Goal: Task Accomplishment & Management: Use online tool/utility

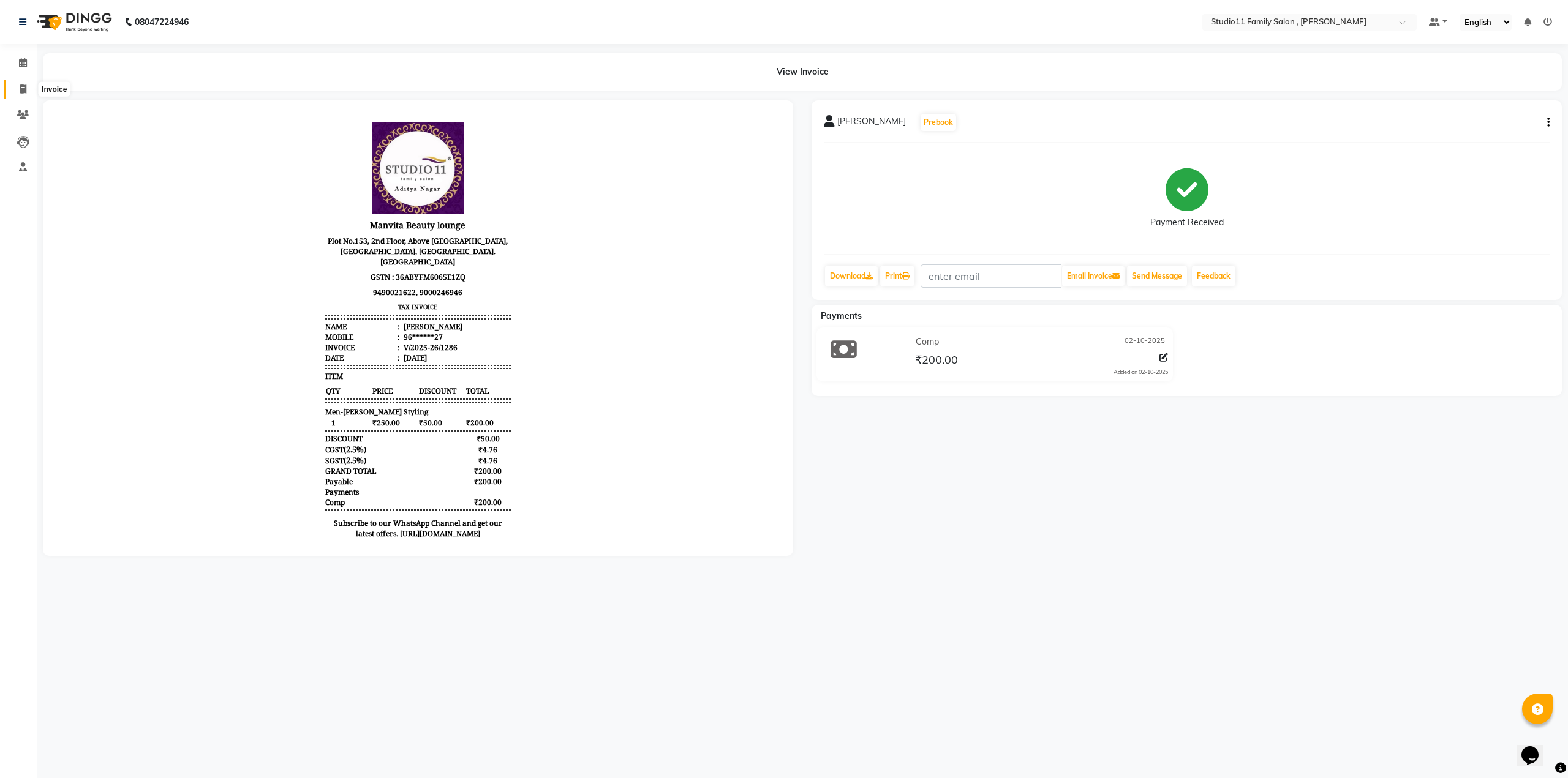
drag, startPoint x: 17, startPoint y: 88, endPoint x: 36, endPoint y: 79, distance: 21.0
click at [17, 88] on span at bounding box center [23, 89] width 22 height 14
select select "service"
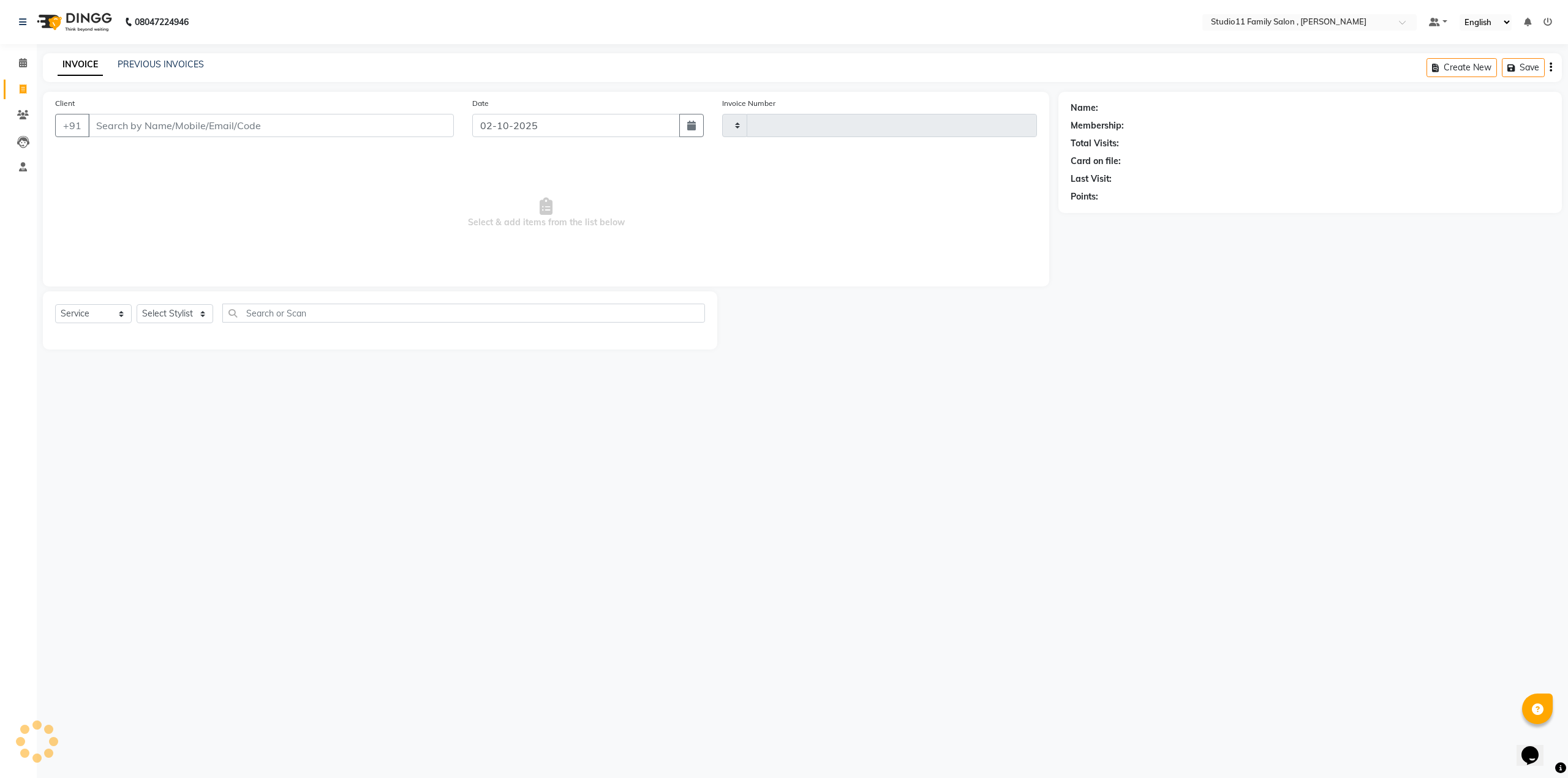
type input "1287"
select select "7303"
click at [109, 127] on input "Client" at bounding box center [271, 126] width 366 height 24
click at [120, 151] on span "manoj" at bounding box center [116, 153] width 28 height 12
type input "98******21"
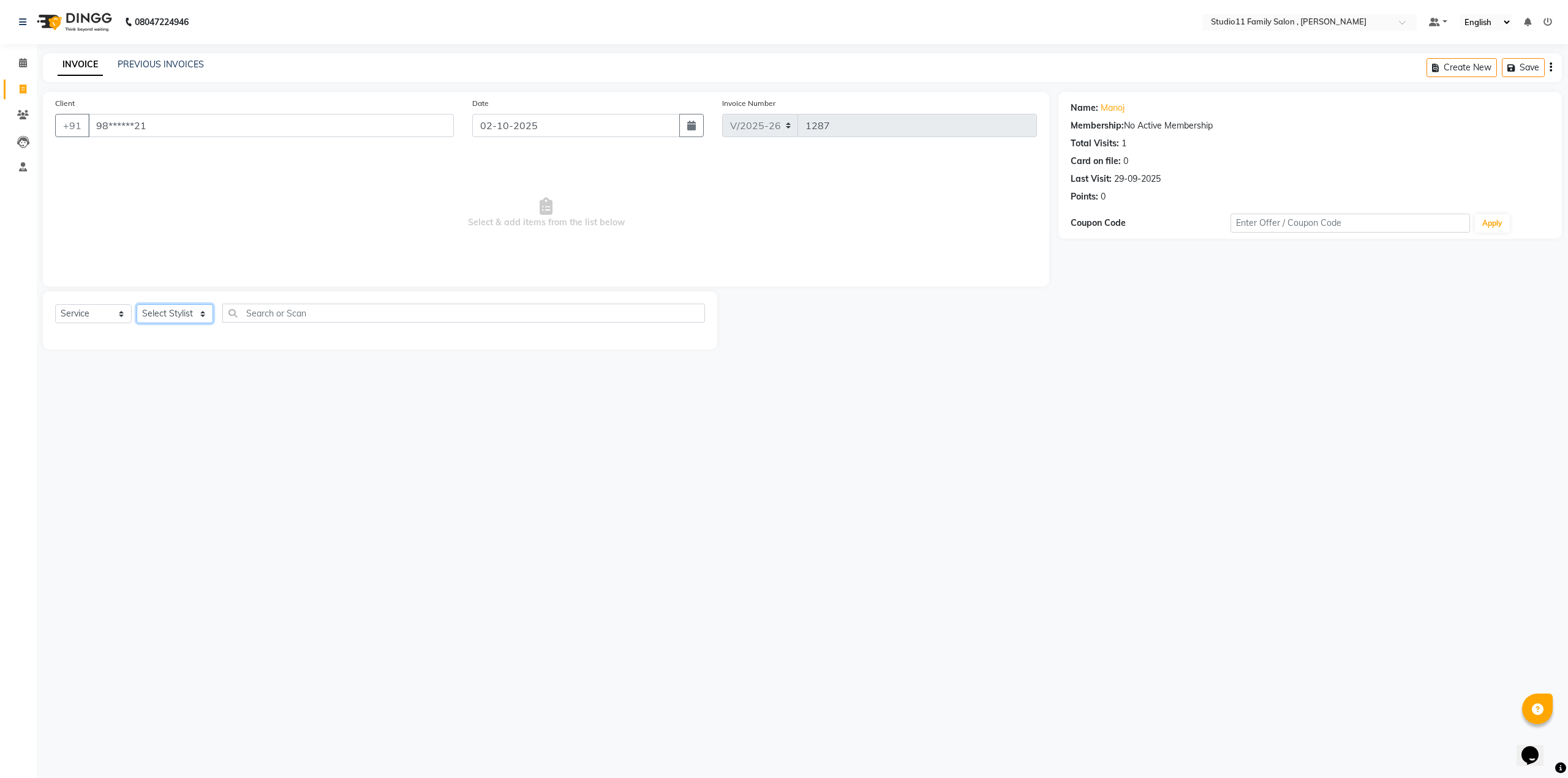
click at [193, 217] on select "Select Stylist Pranu [PERSON_NAME] [PERSON_NAME] [PERSON_NAME] [PERSON_NAME]" at bounding box center [175, 314] width 77 height 19
select select "62941"
click at [137, 217] on select "Select Stylist Pranu [PERSON_NAME] [PERSON_NAME] [PERSON_NAME] [PERSON_NAME]" at bounding box center [175, 314] width 77 height 19
click at [146, 217] on div "Men-Kids Hair Cut (₹200)" at bounding box center [105, 340] width 100 height 13
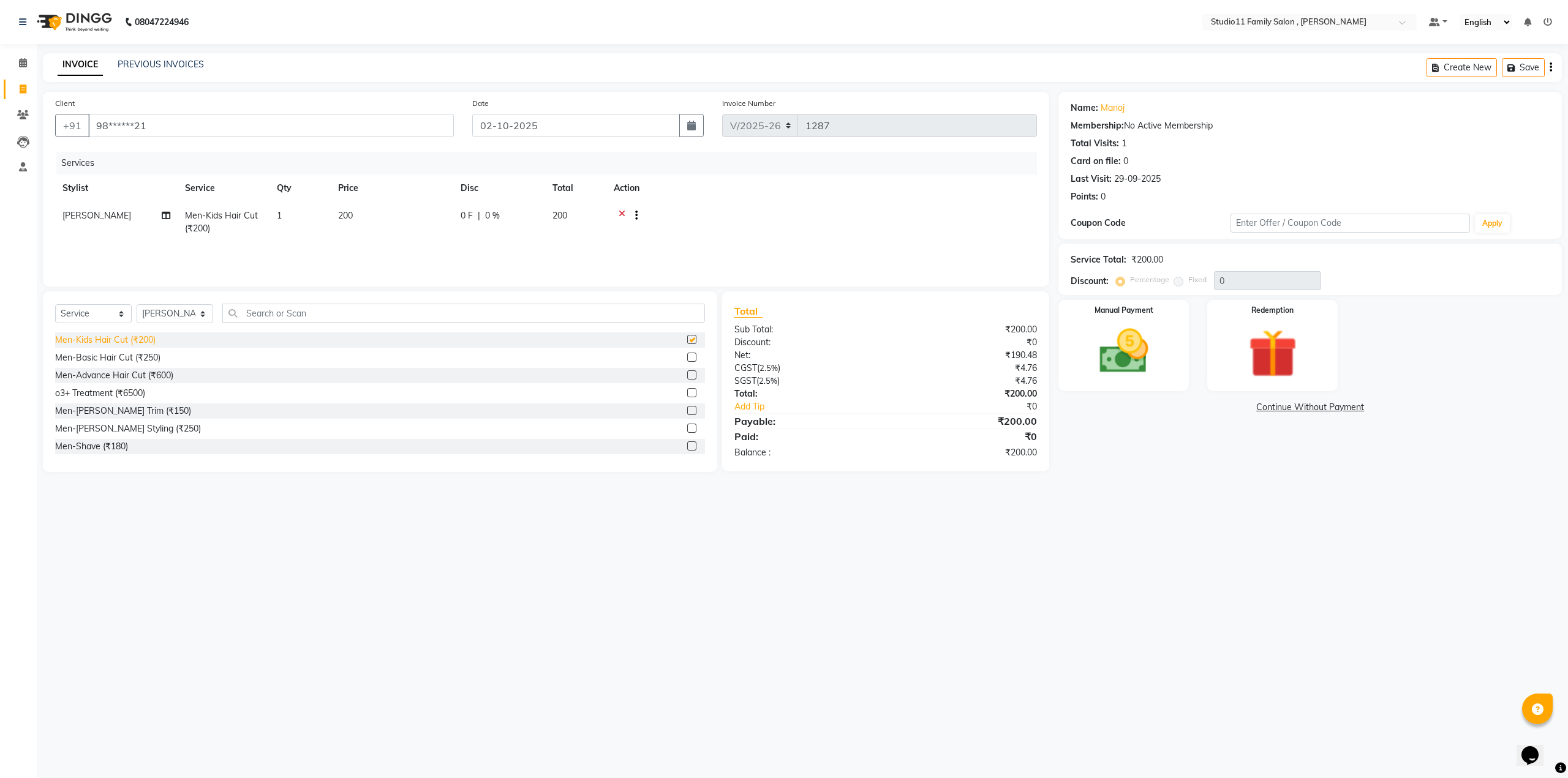
checkbox input "false"
click at [406, 217] on img at bounding box center [1124, 352] width 83 height 58
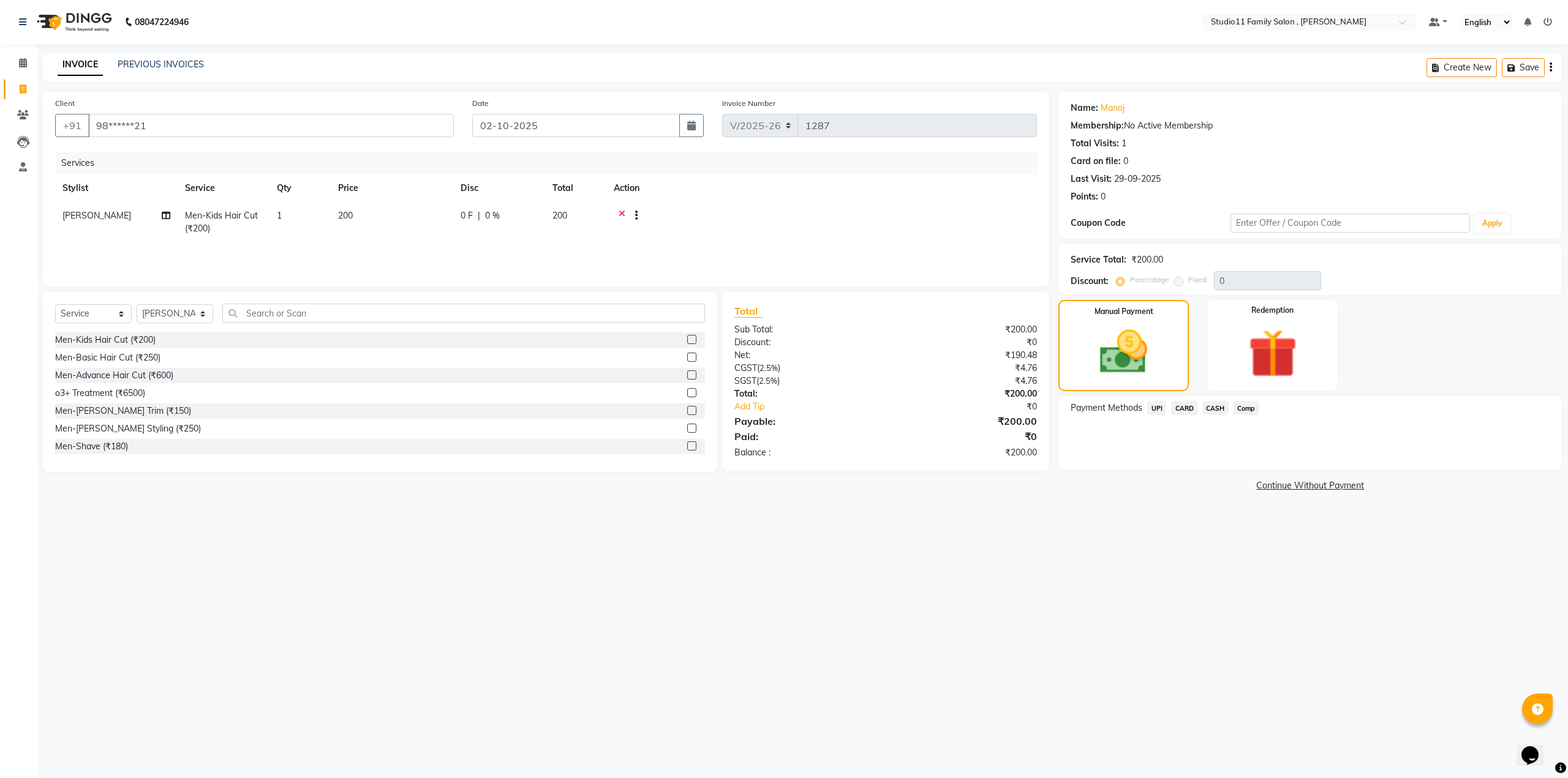
click at [406, 217] on span "Comp" at bounding box center [1246, 408] width 26 height 14
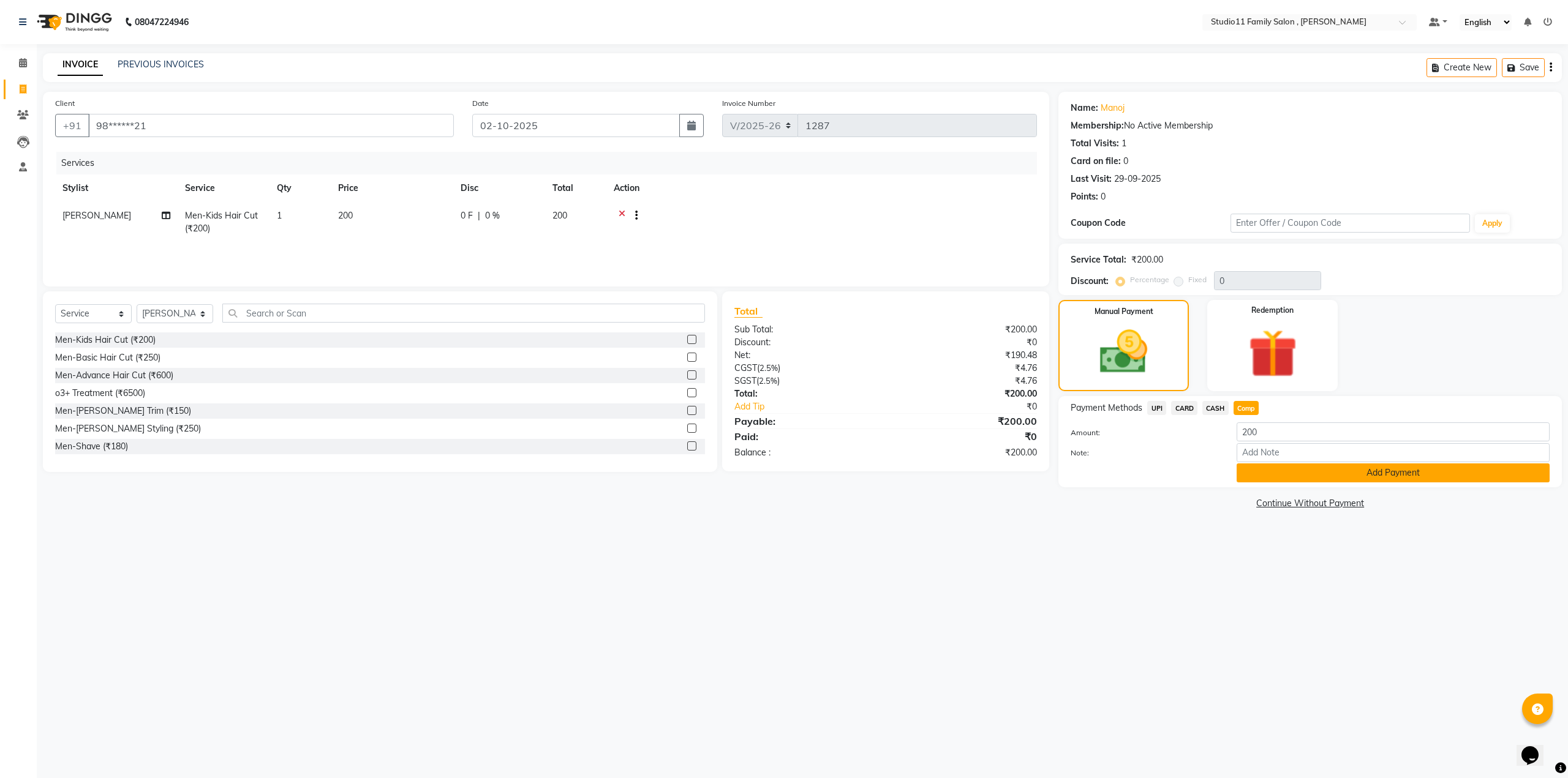
click at [406, 217] on button "Add Payment" at bounding box center [1393, 472] width 313 height 19
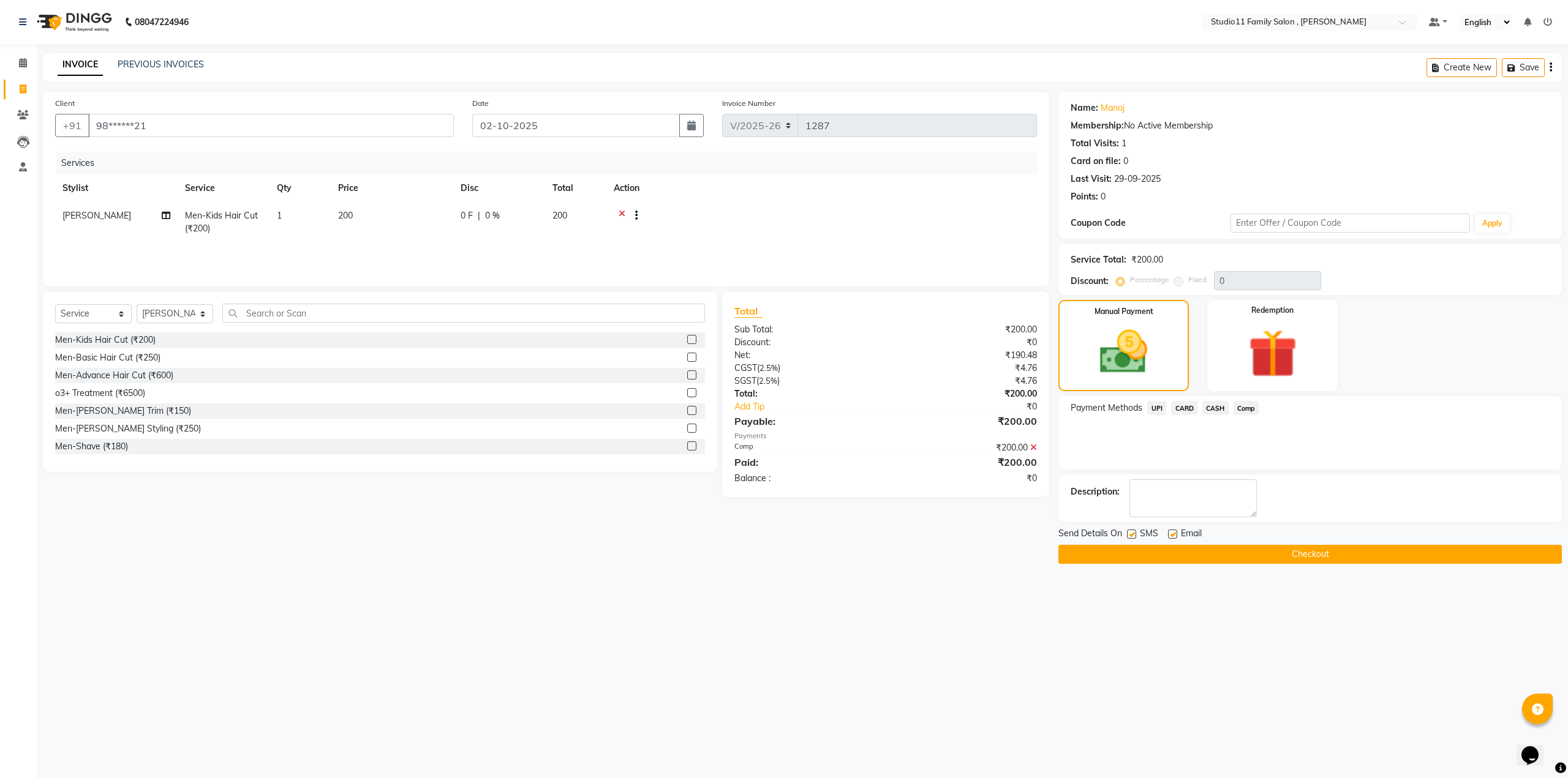
click at [406, 217] on button "Checkout" at bounding box center [1310, 555] width 504 height 19
